Goal: Communication & Community: Answer question/provide support

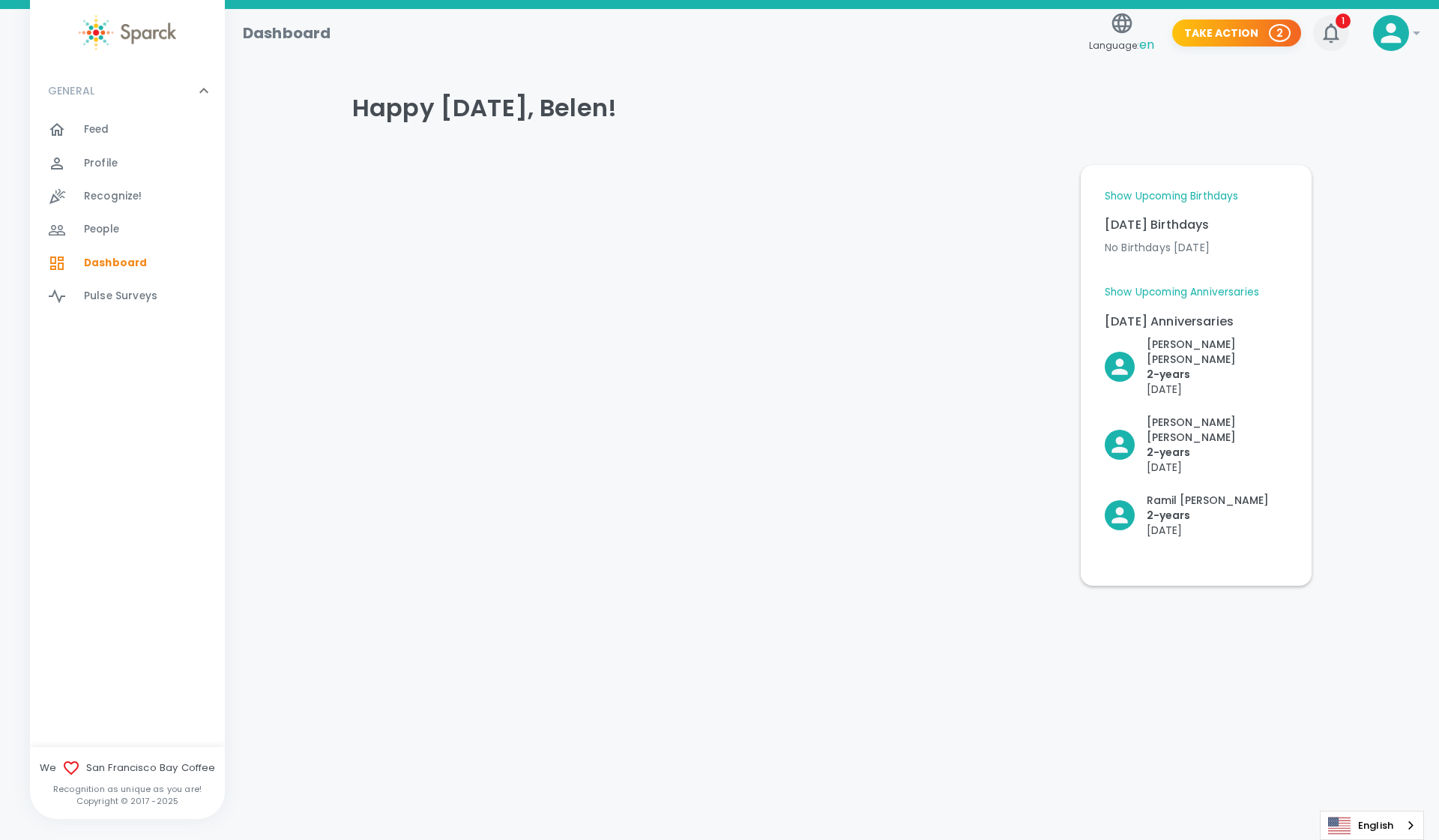
click at [1325, 37] on icon "button" at bounding box center [1331, 33] width 24 height 24
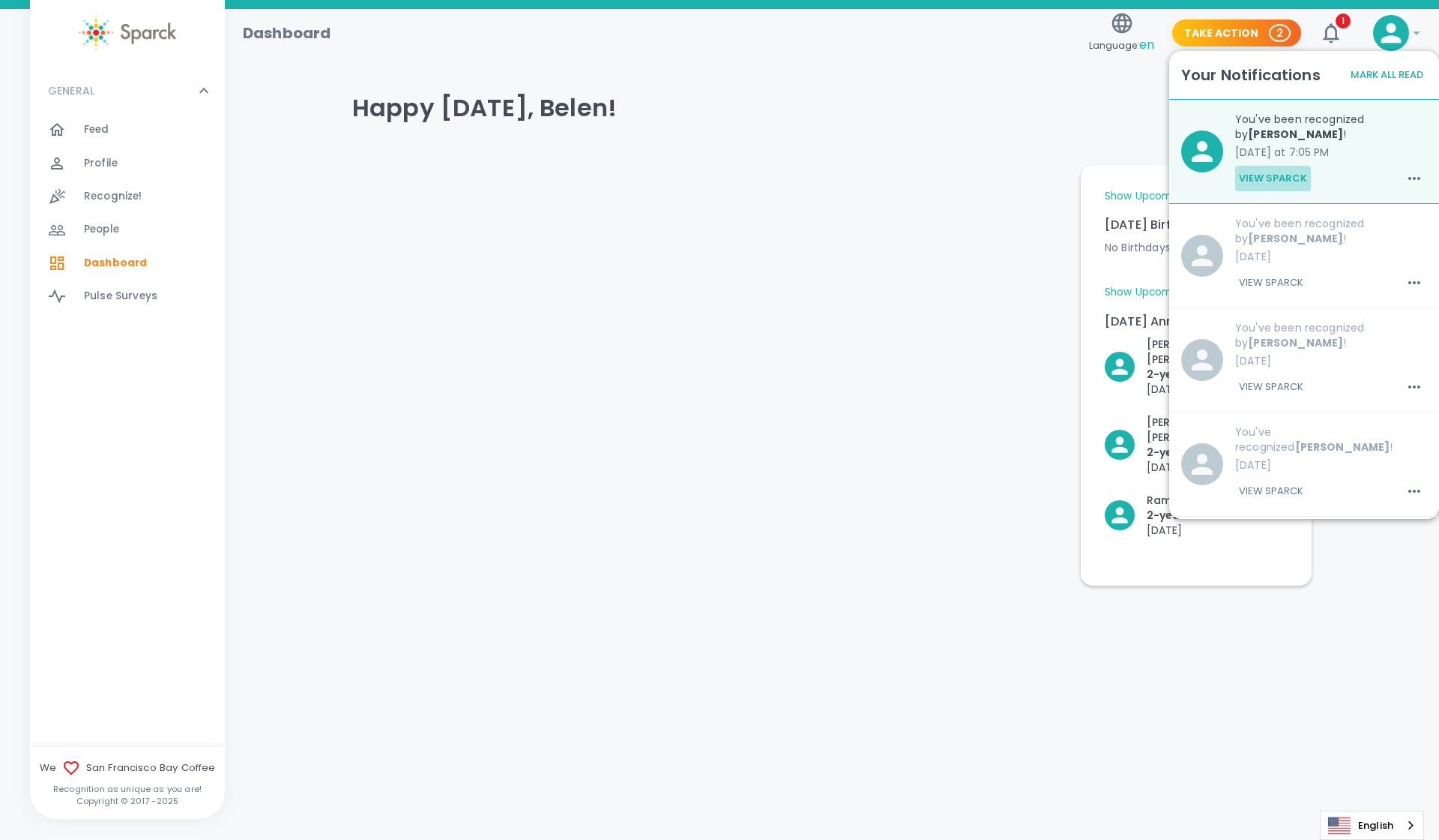
click at [1275, 178] on button "View Sparck" at bounding box center [1273, 178] width 76 height 25
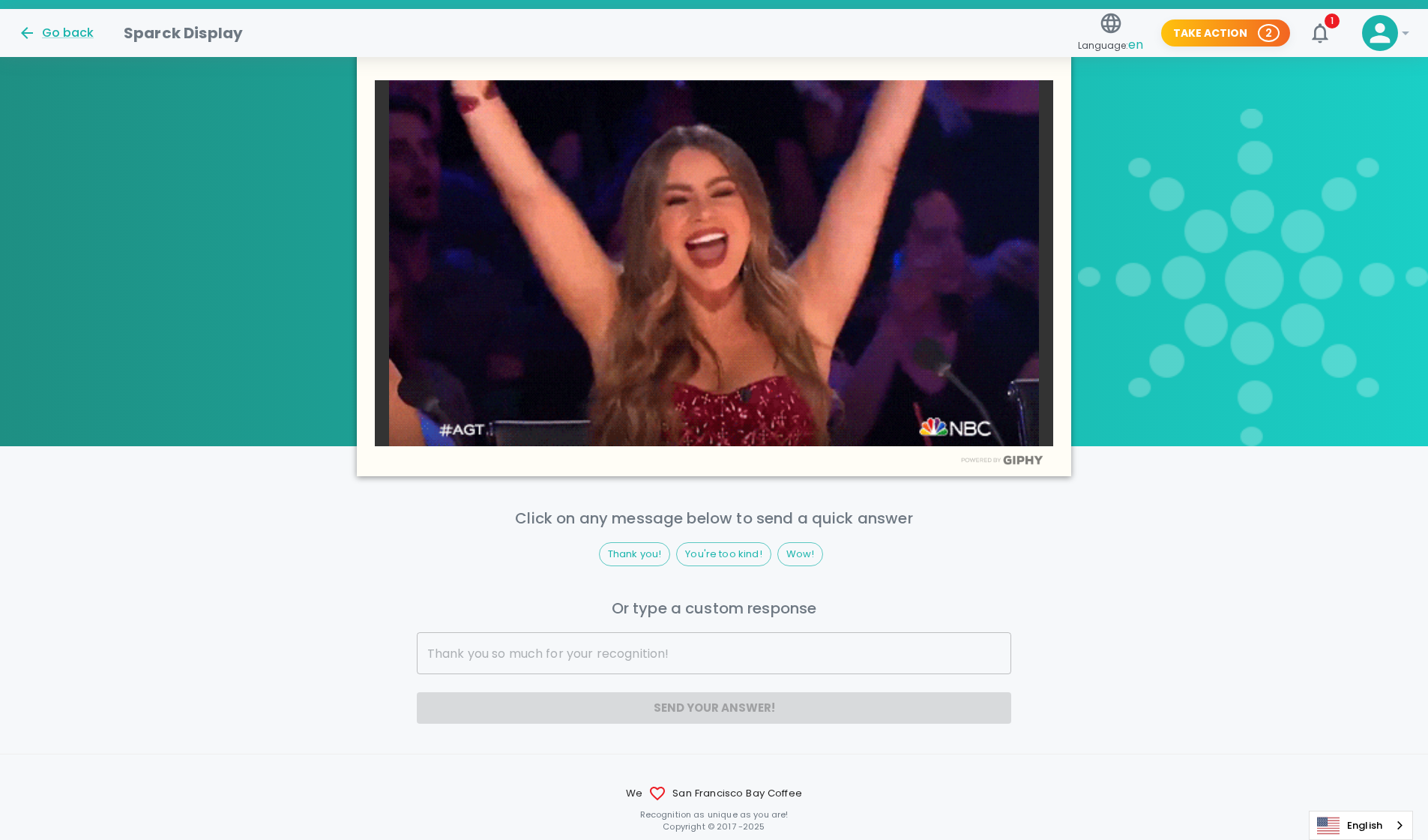
scroll to position [617, 0]
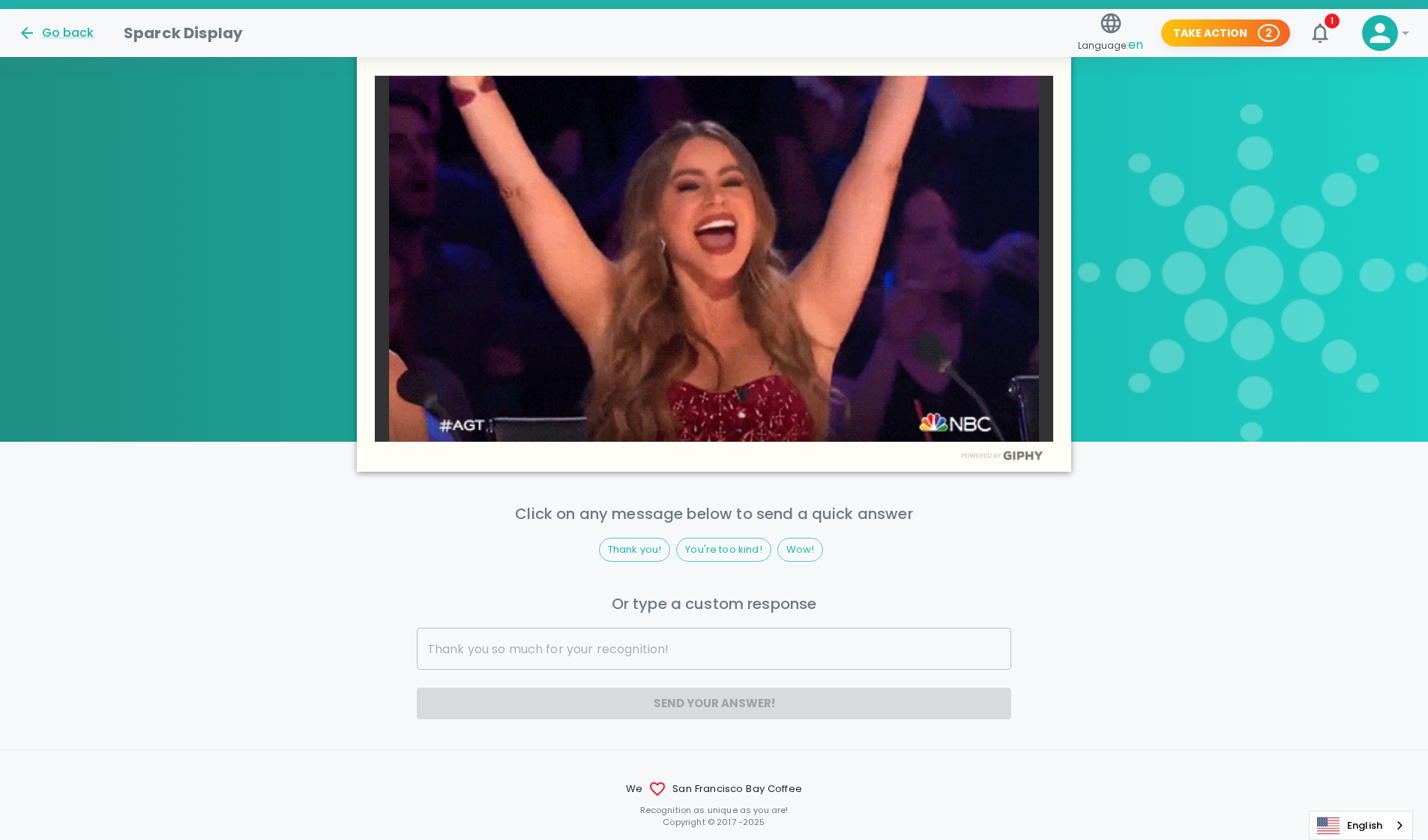
click at [611, 634] on input "text" at bounding box center [714, 648] width 595 height 42
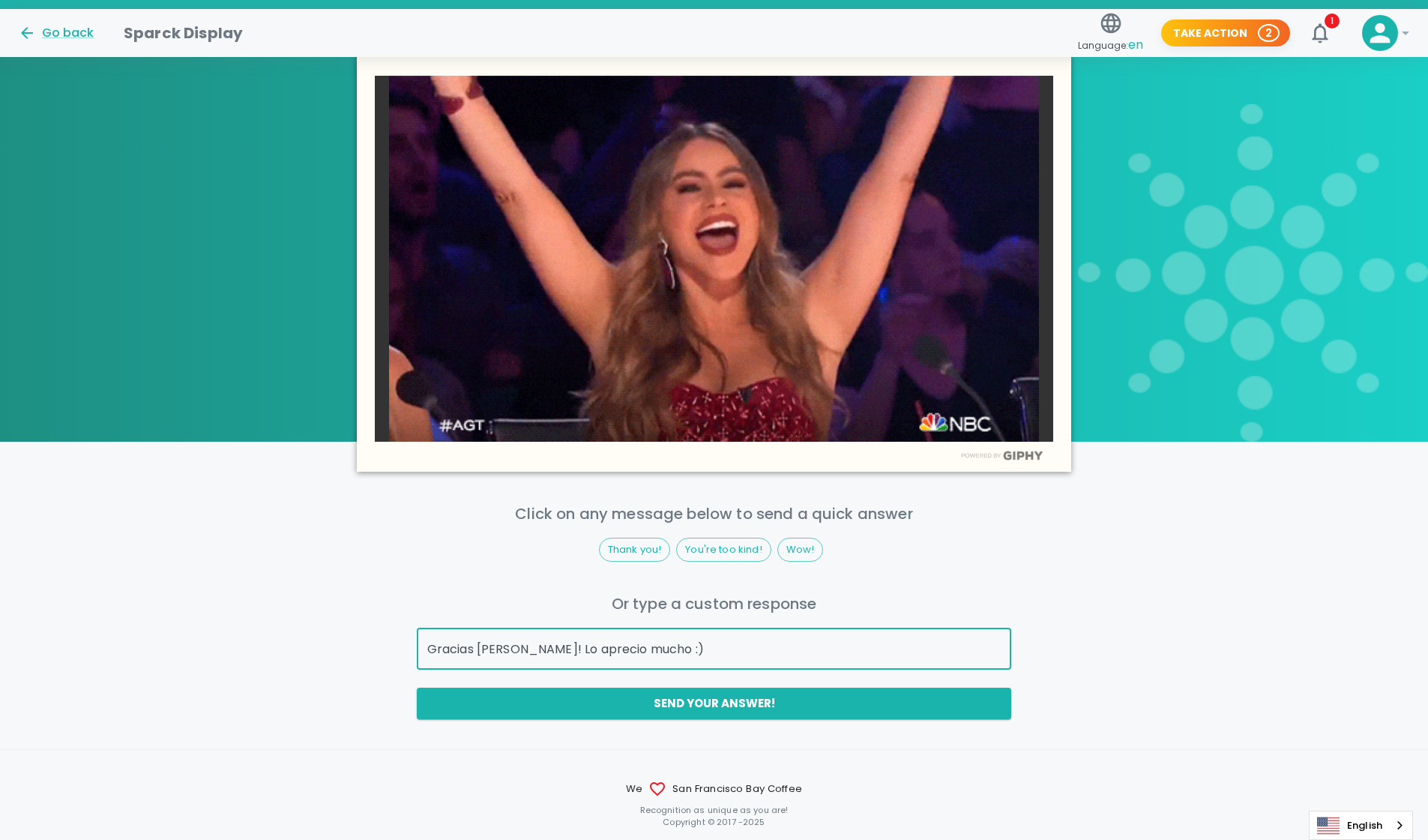
click at [521, 630] on input "Gracias [PERSON_NAME]! Lo aprecio mucho :)" at bounding box center [714, 648] width 595 height 42
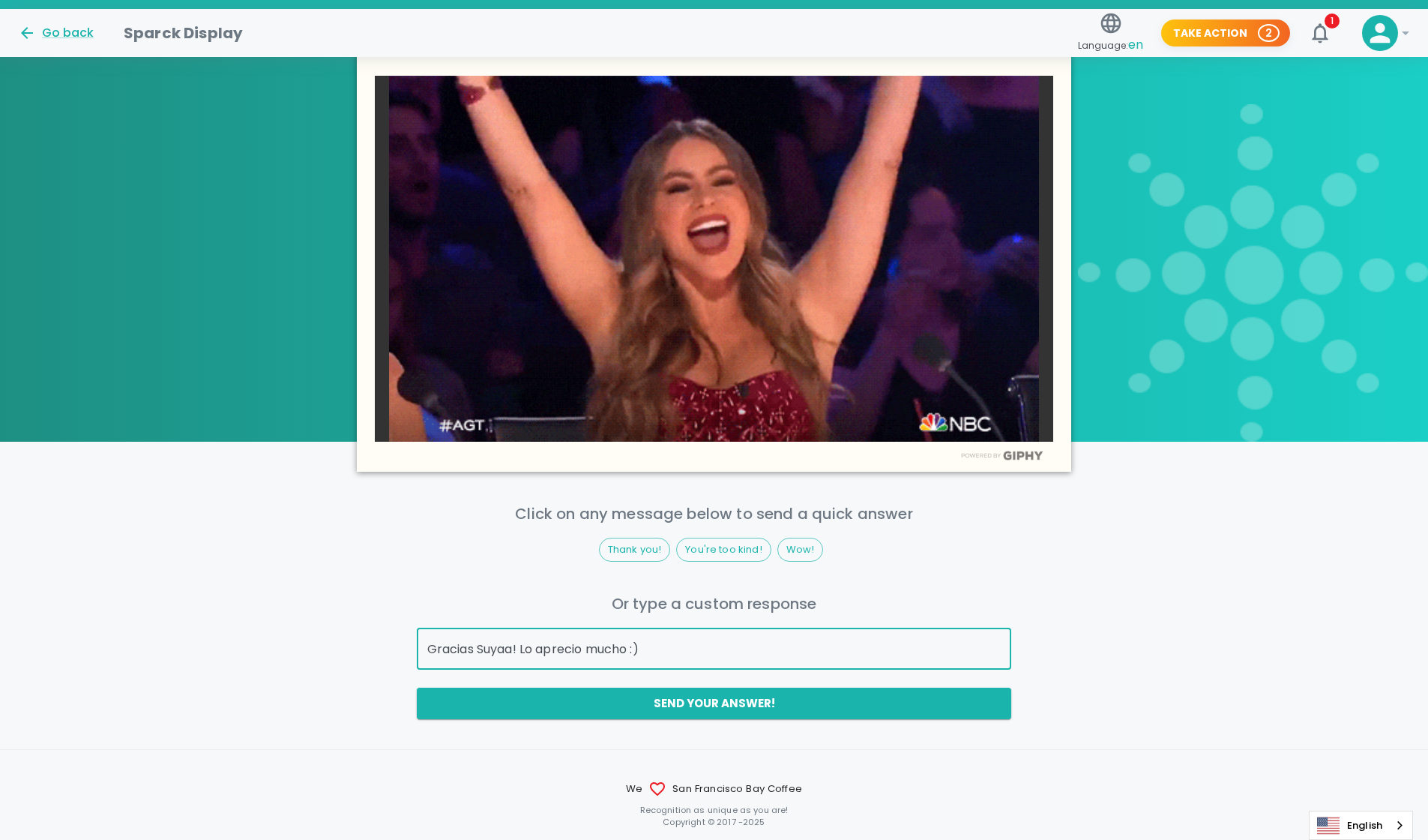
click at [535, 633] on input "Gracias Suyaa! Lo aprecio mucho :)" at bounding box center [714, 648] width 595 height 42
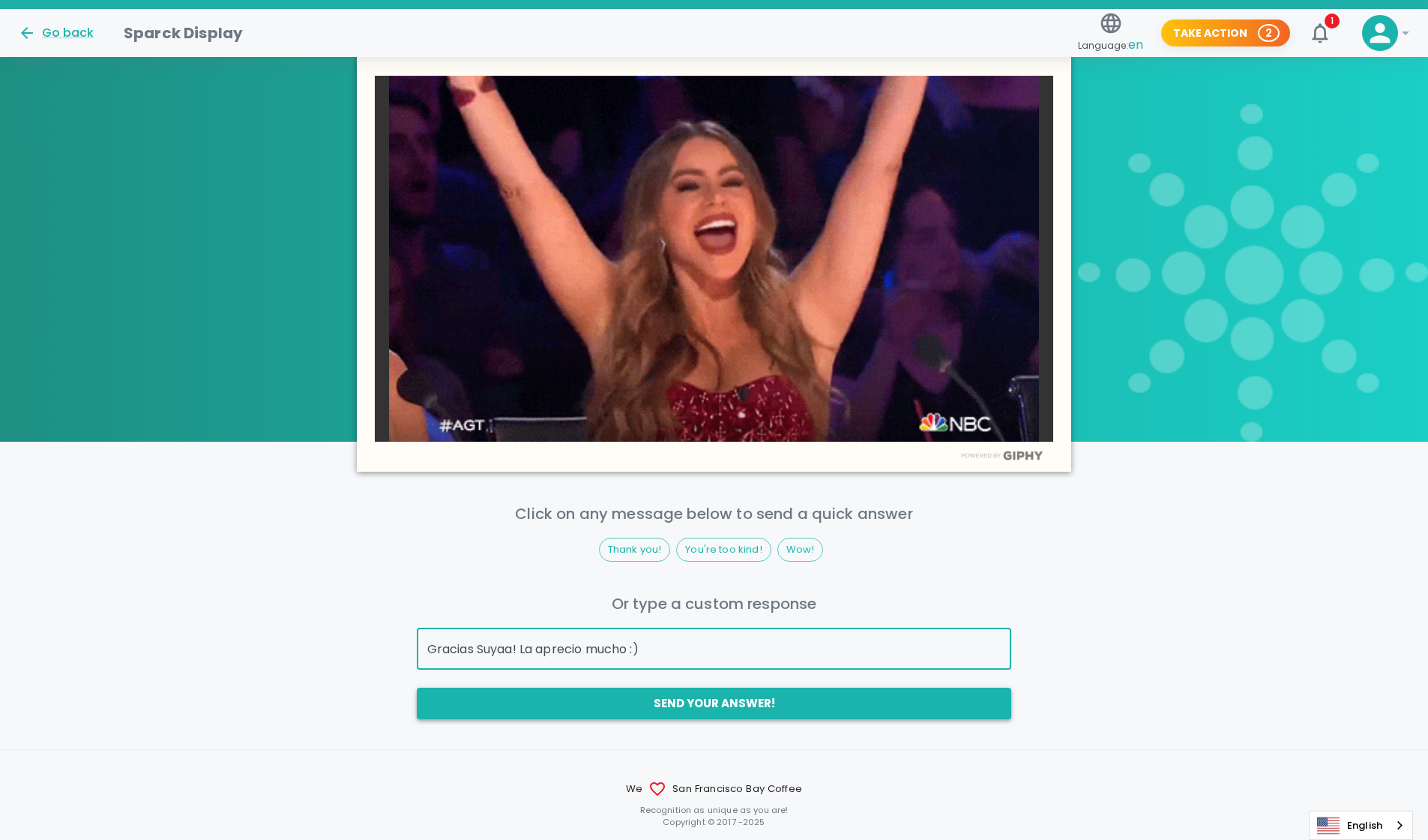
type input "Gracias Suyaa! La aprecio mucho :)"
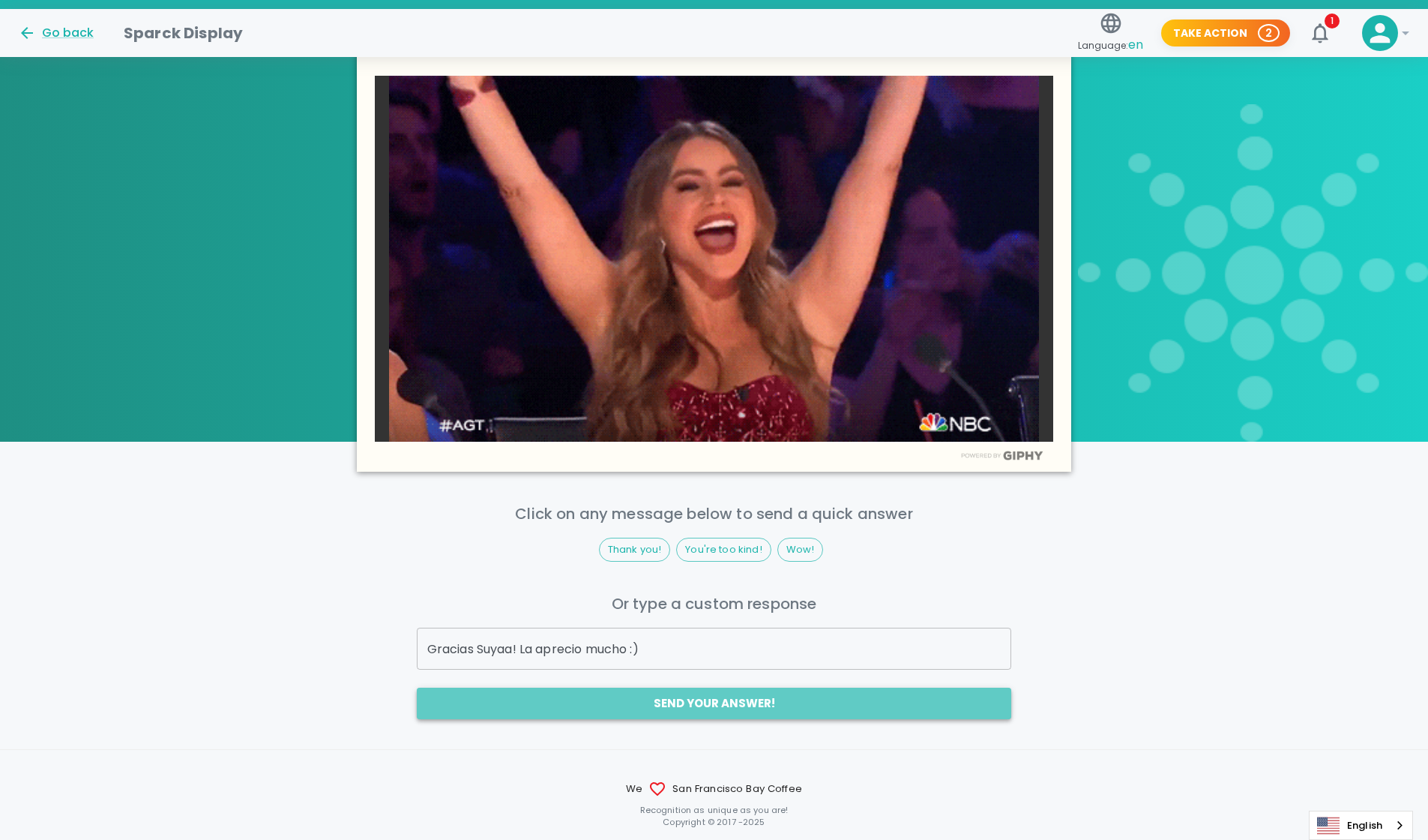
click at [723, 687] on button "Send your answer!" at bounding box center [714, 702] width 595 height 31
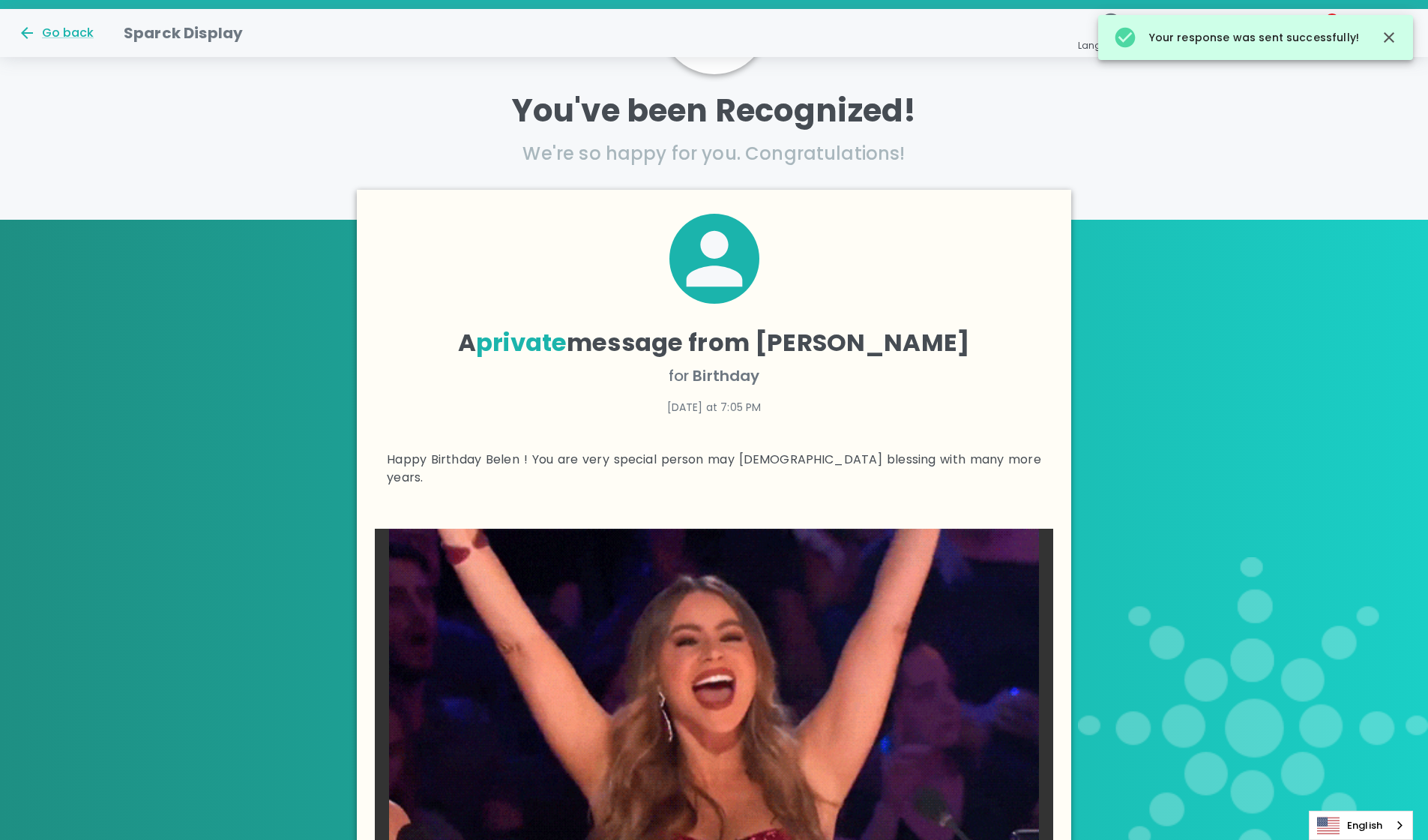
scroll to position [0, 0]
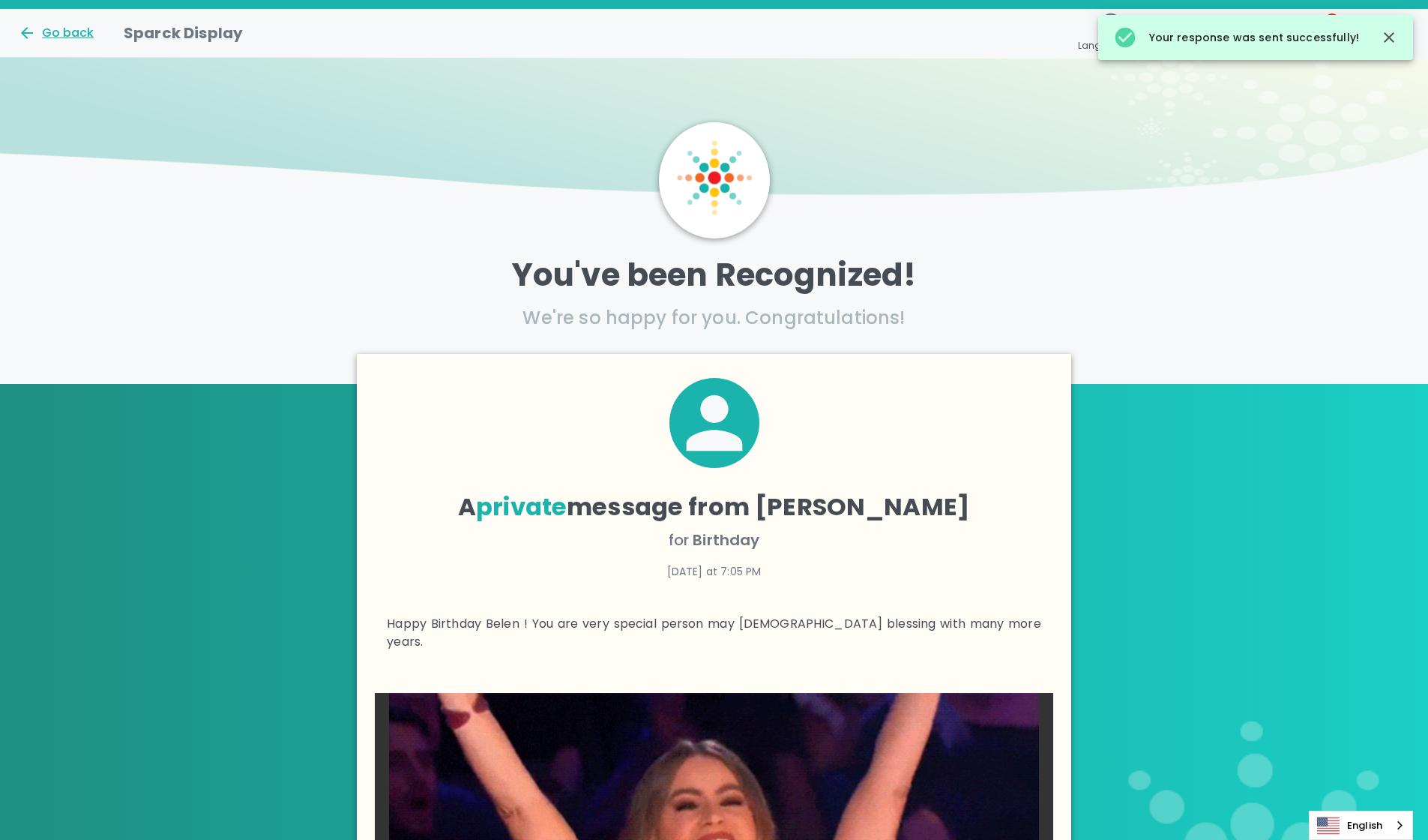
click at [60, 35] on div "Go back" at bounding box center [56, 33] width 76 height 18
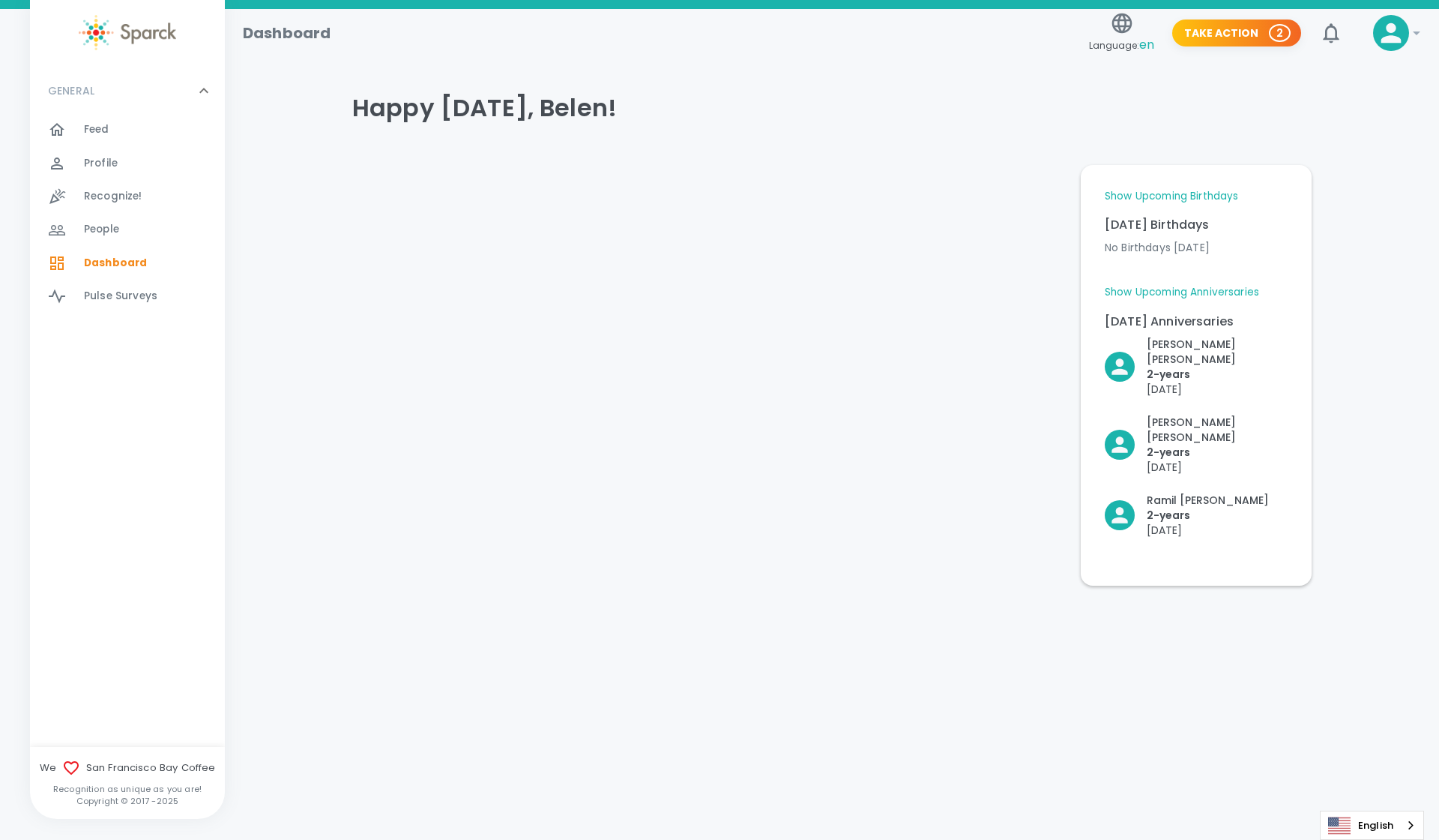
click at [134, 132] on div "Feed 0" at bounding box center [154, 130] width 141 height 21
